Goal: Task Accomplishment & Management: Manage account settings

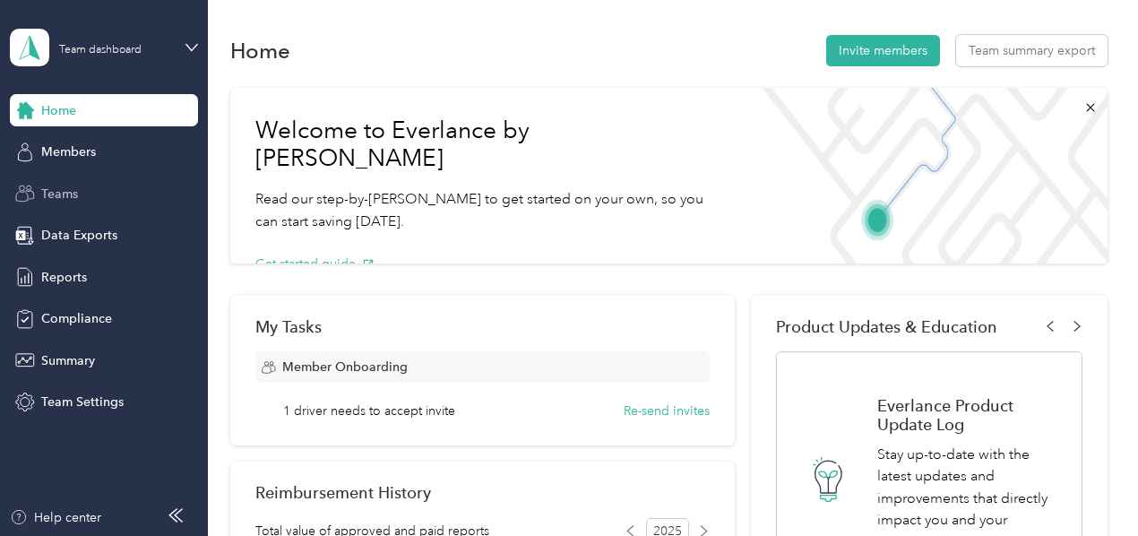
click at [55, 186] on span "Teams" at bounding box center [59, 194] width 37 height 19
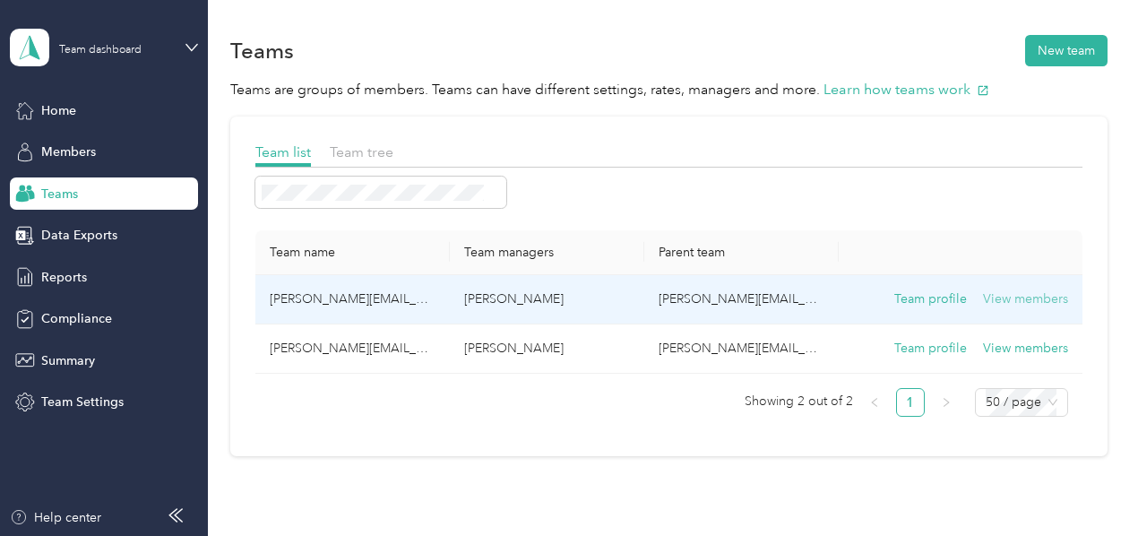
click at [1008, 291] on button "View members" at bounding box center [1025, 299] width 85 height 20
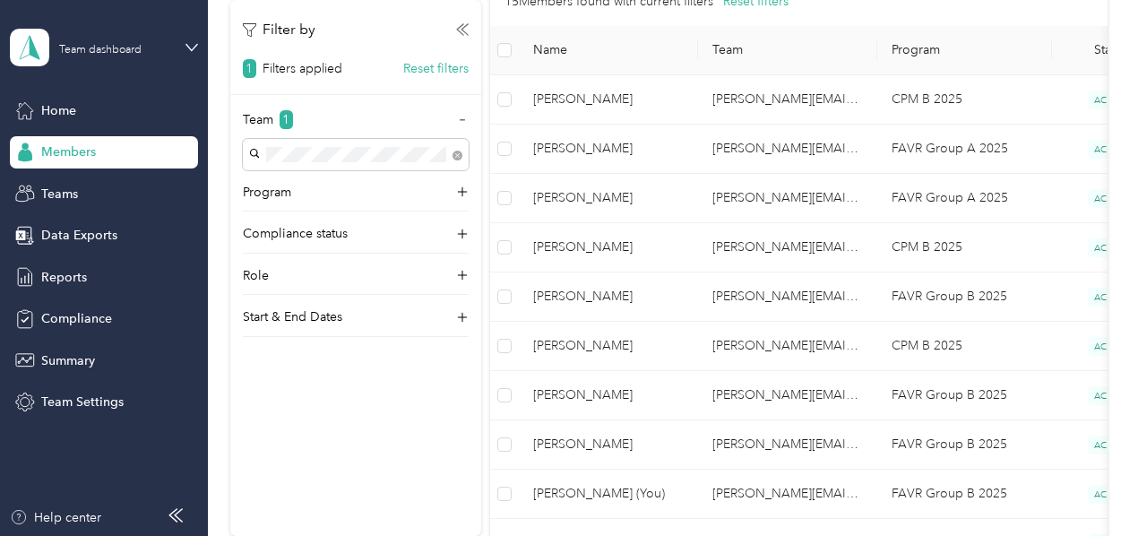
scroll to position [262, 0]
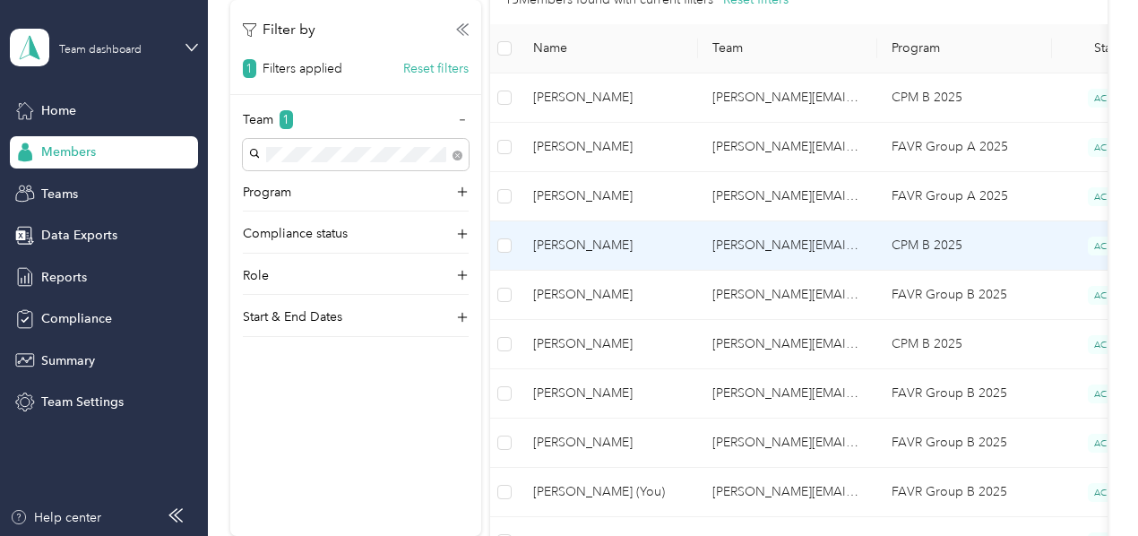
click at [637, 254] on span "[PERSON_NAME]" at bounding box center [608, 246] width 151 height 20
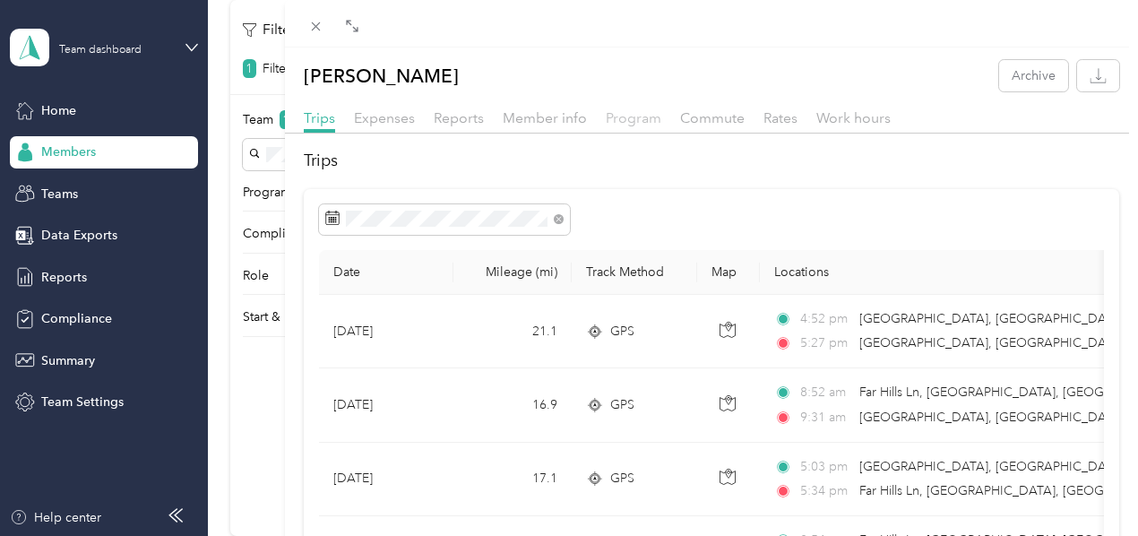
click at [661, 123] on span "Program" at bounding box center [634, 117] width 56 height 17
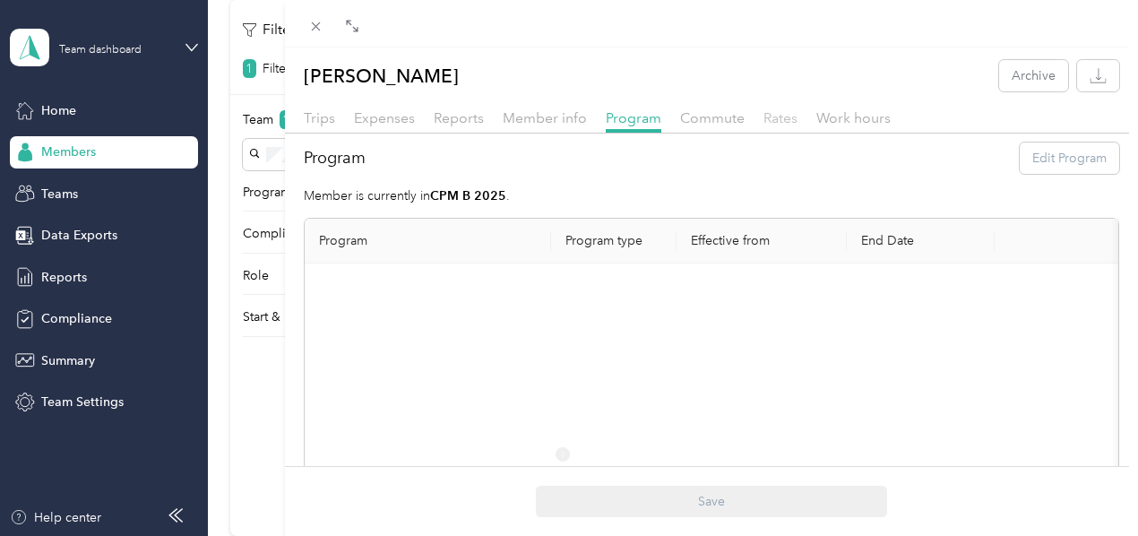
click at [797, 118] on span "Rates" at bounding box center [780, 117] width 34 height 17
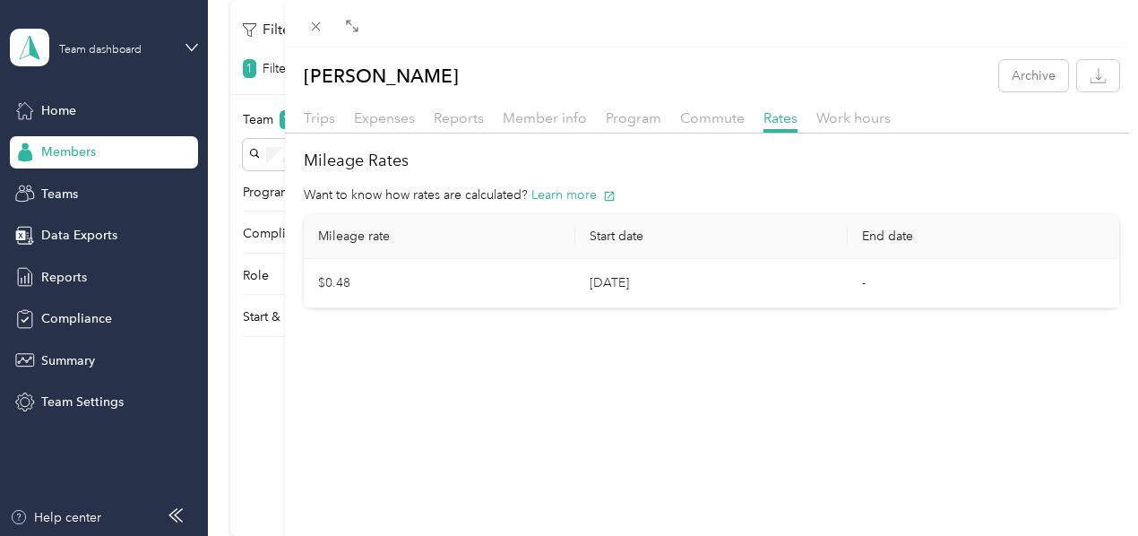
drag, startPoint x: 1059, startPoint y: 118, endPoint x: 553, endPoint y: 33, distance: 513.3
click at [553, 33] on div "[PERSON_NAME] Archive Trips Expenses Reports Member info Program Commute Rates …" at bounding box center [569, 268] width 1138 height 536
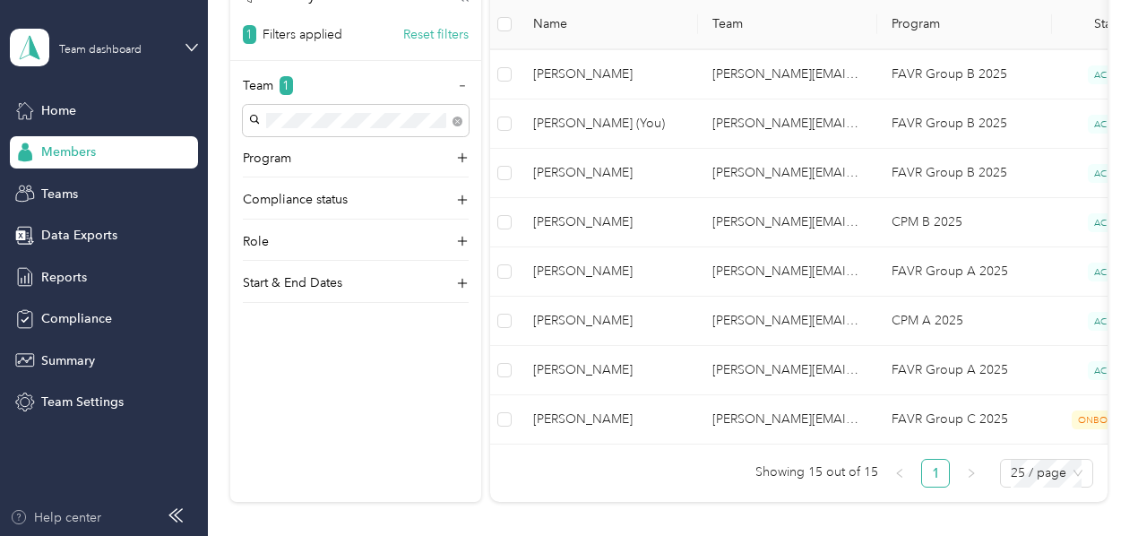
click at [75, 512] on div "Help center" at bounding box center [55, 517] width 91 height 19
